Goal: Check status: Check status

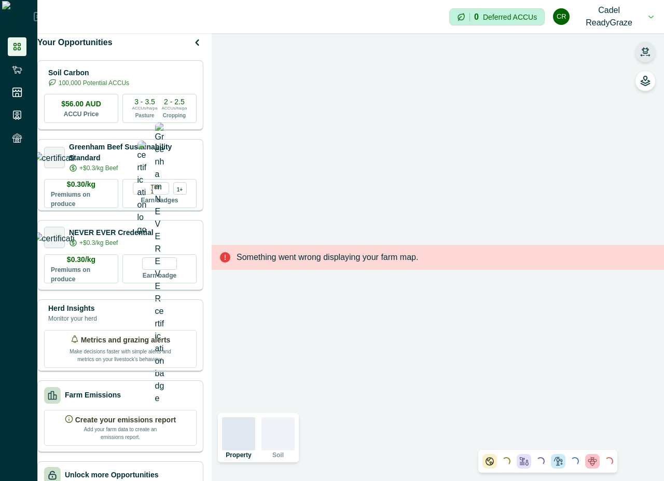
click at [648, 44] on button "button" at bounding box center [645, 51] width 21 height 21
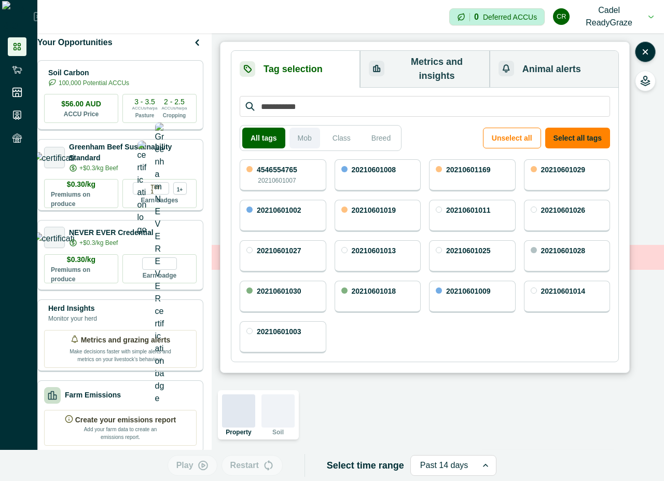
click at [295, 128] on button "Mob" at bounding box center [304, 138] width 31 height 21
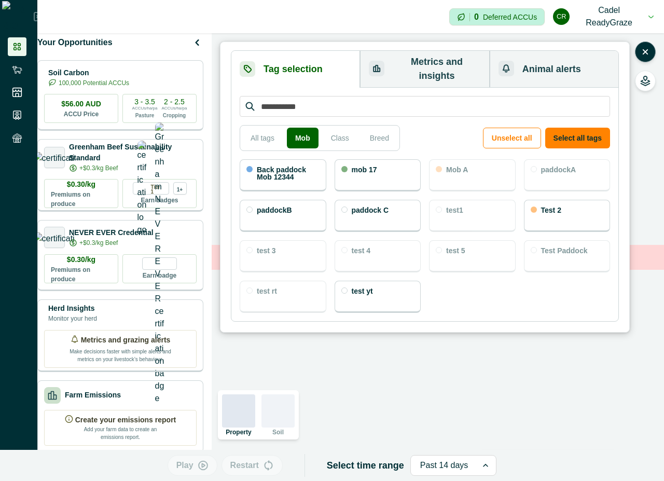
click at [395, 165] on div "mob 17" at bounding box center [377, 175] width 87 height 32
click at [309, 166] on p "Back paddock Mob 12344" at bounding box center [288, 173] width 63 height 15
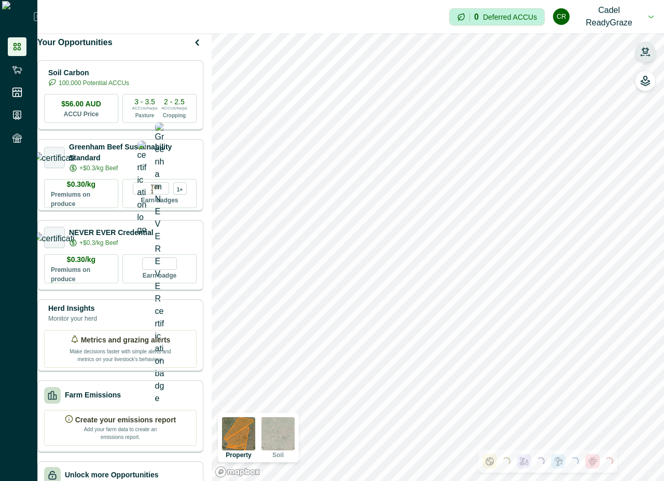
click at [642, 51] on icon "button" at bounding box center [645, 52] width 10 height 10
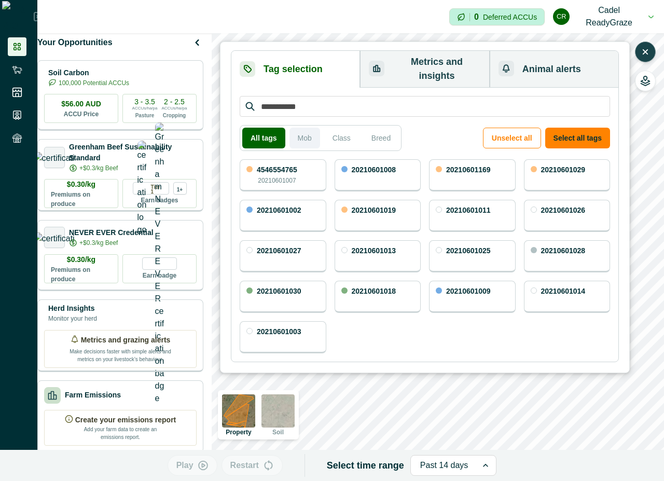
click at [302, 130] on button "Mob" at bounding box center [304, 138] width 31 height 21
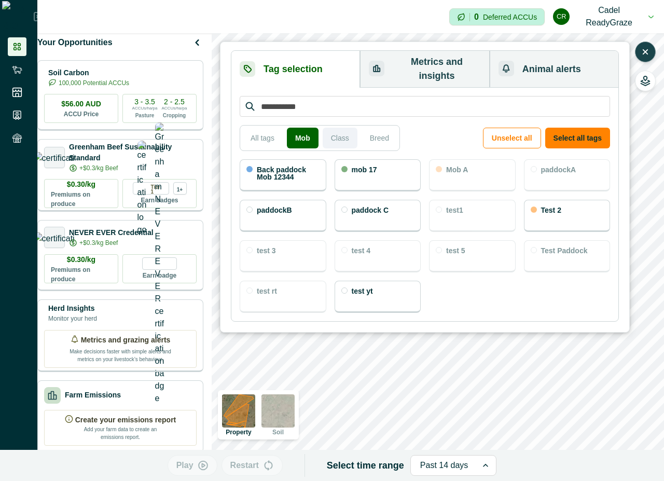
click at [343, 128] on button "Class" at bounding box center [340, 138] width 35 height 21
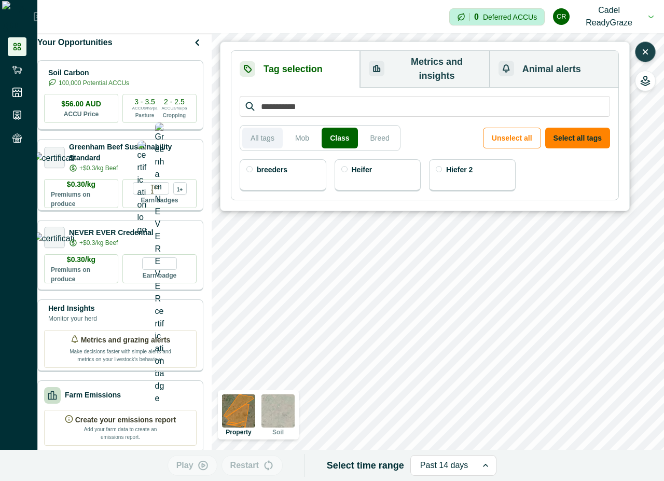
click at [275, 128] on button "All tags" at bounding box center [262, 138] width 40 height 21
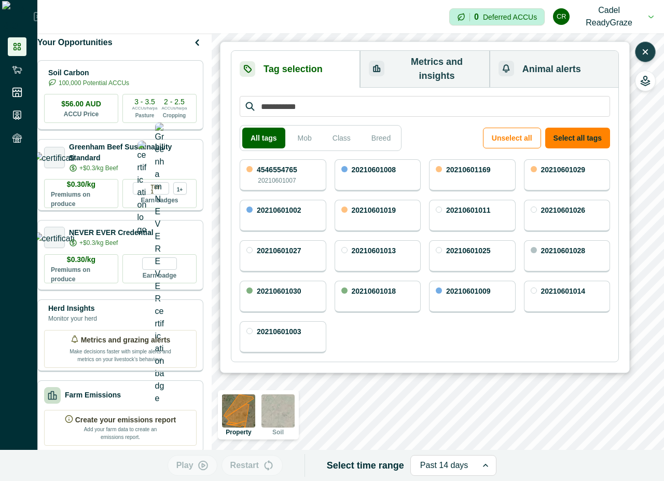
click at [436, 62] on button "Metrics and insights" at bounding box center [424, 69] width 129 height 37
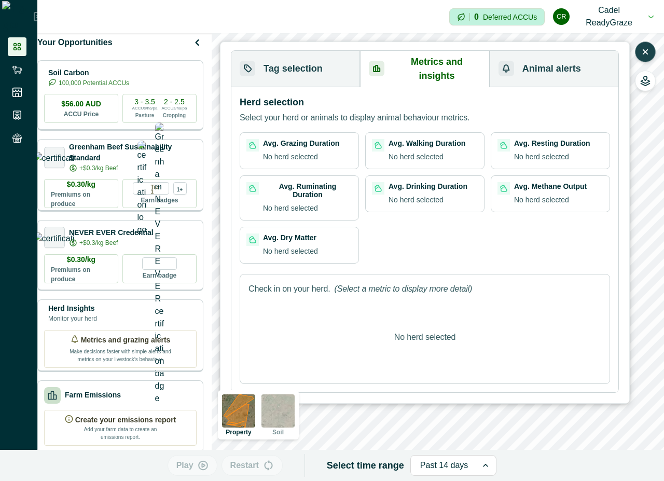
click at [320, 54] on button "Tag selection" at bounding box center [295, 69] width 129 height 36
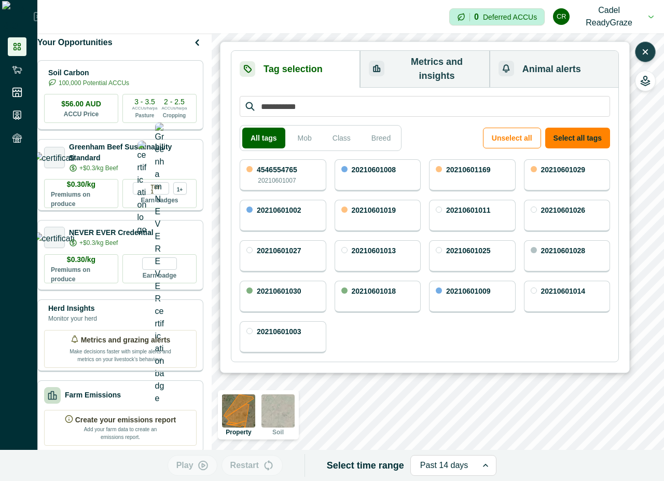
click at [295, 166] on p "4546554765" at bounding box center [277, 169] width 40 height 7
click at [364, 169] on div "20210601008" at bounding box center [377, 175] width 87 height 32
click at [416, 65] on button "Metrics and insights" at bounding box center [424, 69] width 129 height 37
click at [433, 65] on button "Metrics and insights" at bounding box center [424, 69] width 129 height 37
click at [402, 58] on button "Metrics and insights" at bounding box center [424, 69] width 129 height 37
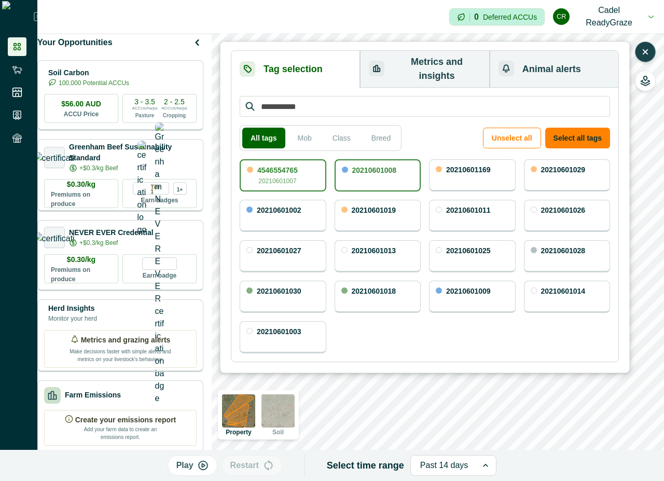
click at [451, 55] on button "Metrics and insights" at bounding box center [424, 69] width 129 height 37
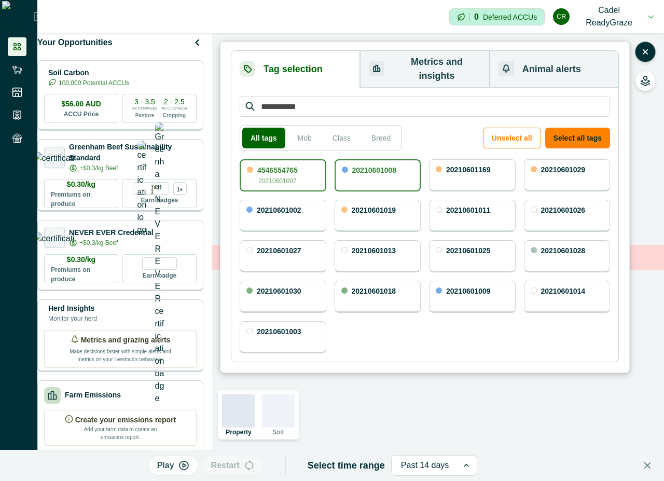
drag, startPoint x: 495, startPoint y: 439, endPoint x: 516, endPoint y: 445, distance: 22.7
click at [512, 445] on div "Something went wrong displaying your farm map." at bounding box center [438, 257] width 452 height 448
